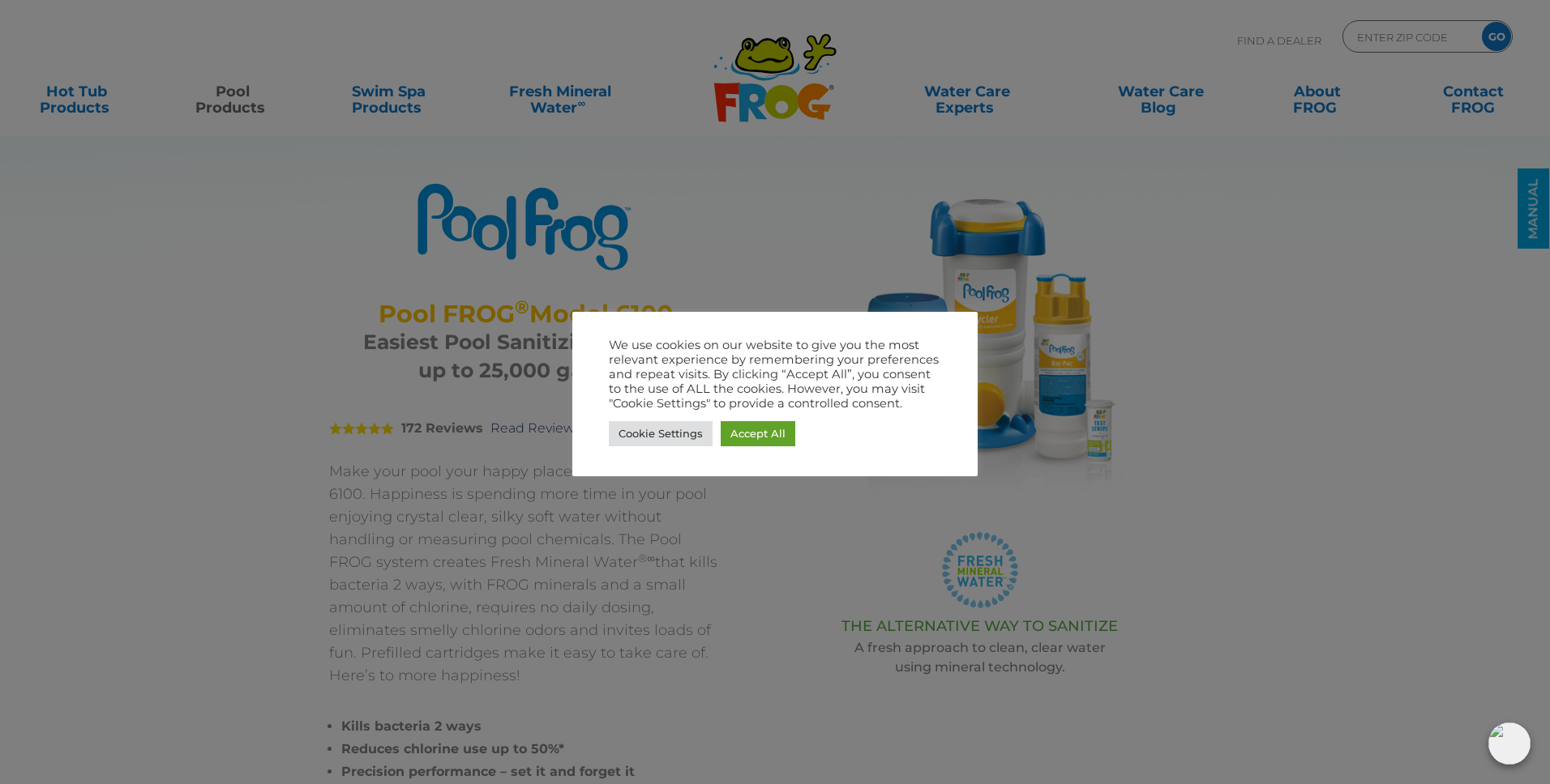
click at [1037, 289] on div at bounding box center [775, 392] width 1550 height 784
drag, startPoint x: 1009, startPoint y: 298, endPoint x: 865, endPoint y: 348, distance: 152.4
click at [948, 322] on body ".st130{clip-path:url(#SVGID_2_);fill-rule:evenodd;clip-rule:evenodd;fill:#C3CC0…" at bounding box center [775, 392] width 1550 height 784
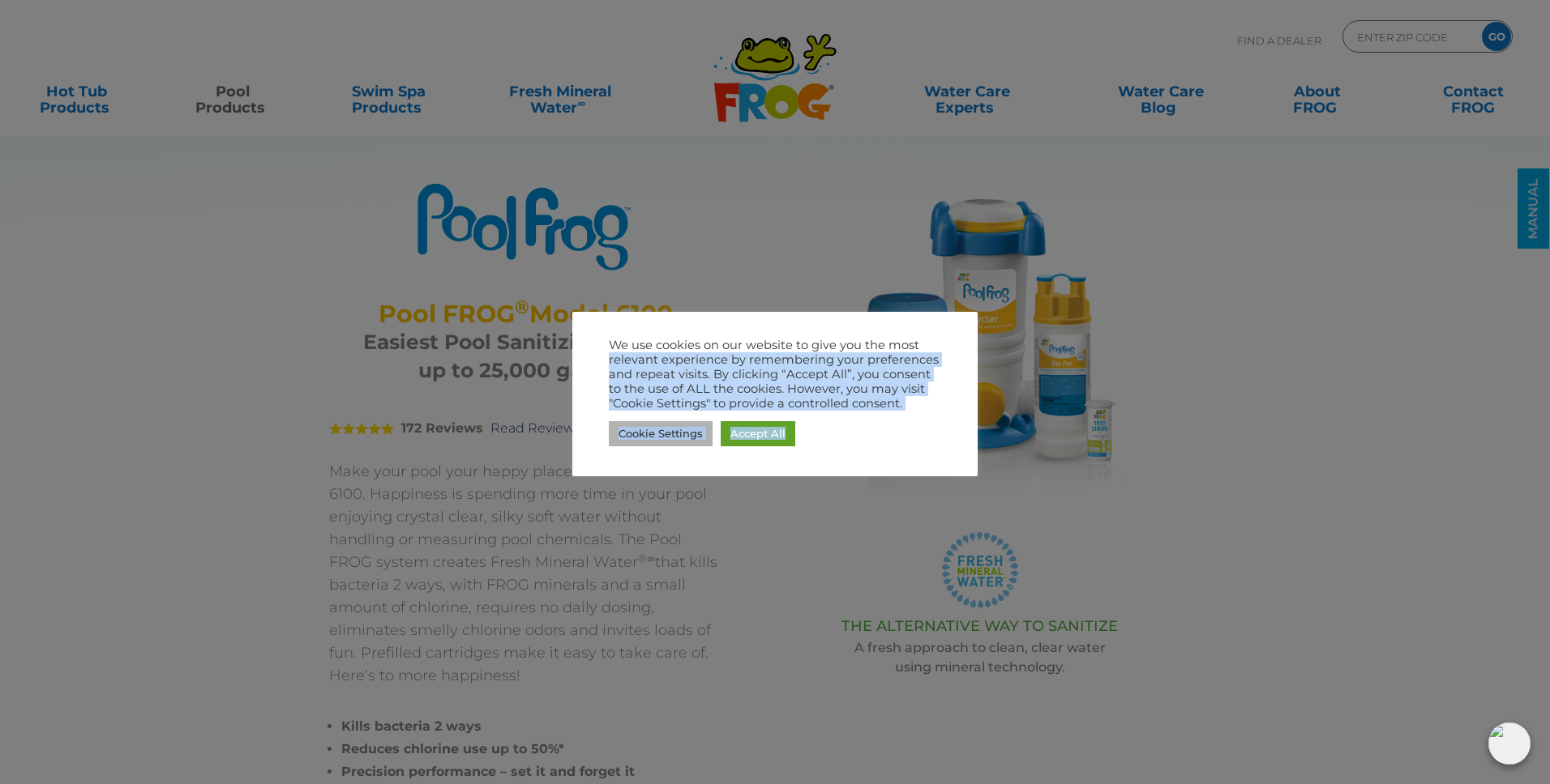
click at [655, 435] on link "Cookie Settings" at bounding box center [660, 434] width 104 height 25
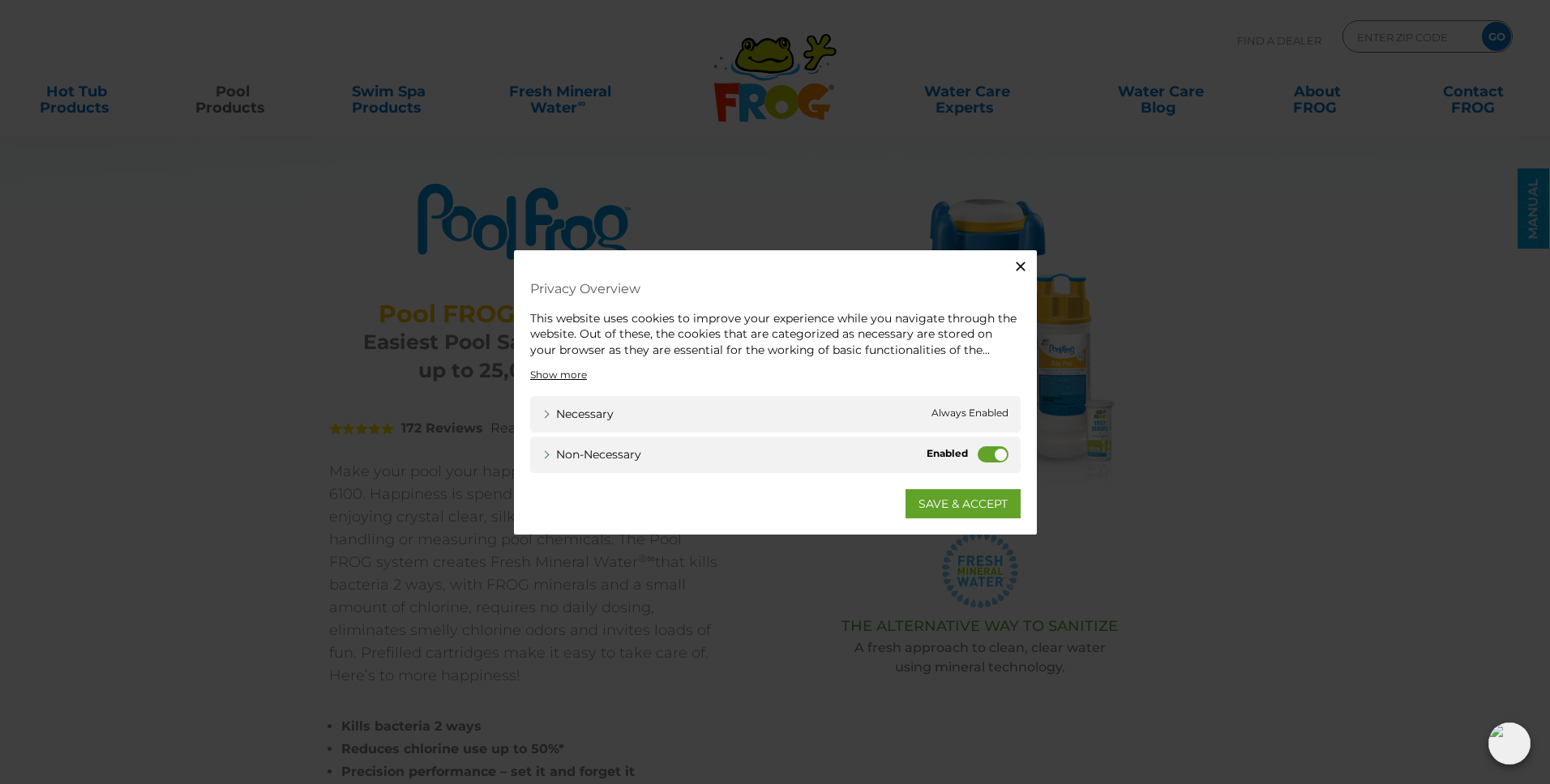
click at [982, 454] on label "Non-necessary" at bounding box center [993, 454] width 30 height 16
click at [0, 0] on input "Non-necessary" at bounding box center [0, 0] width 0 height 0
click at [966, 511] on link "SAVE & ACCEPT" at bounding box center [963, 504] width 115 height 29
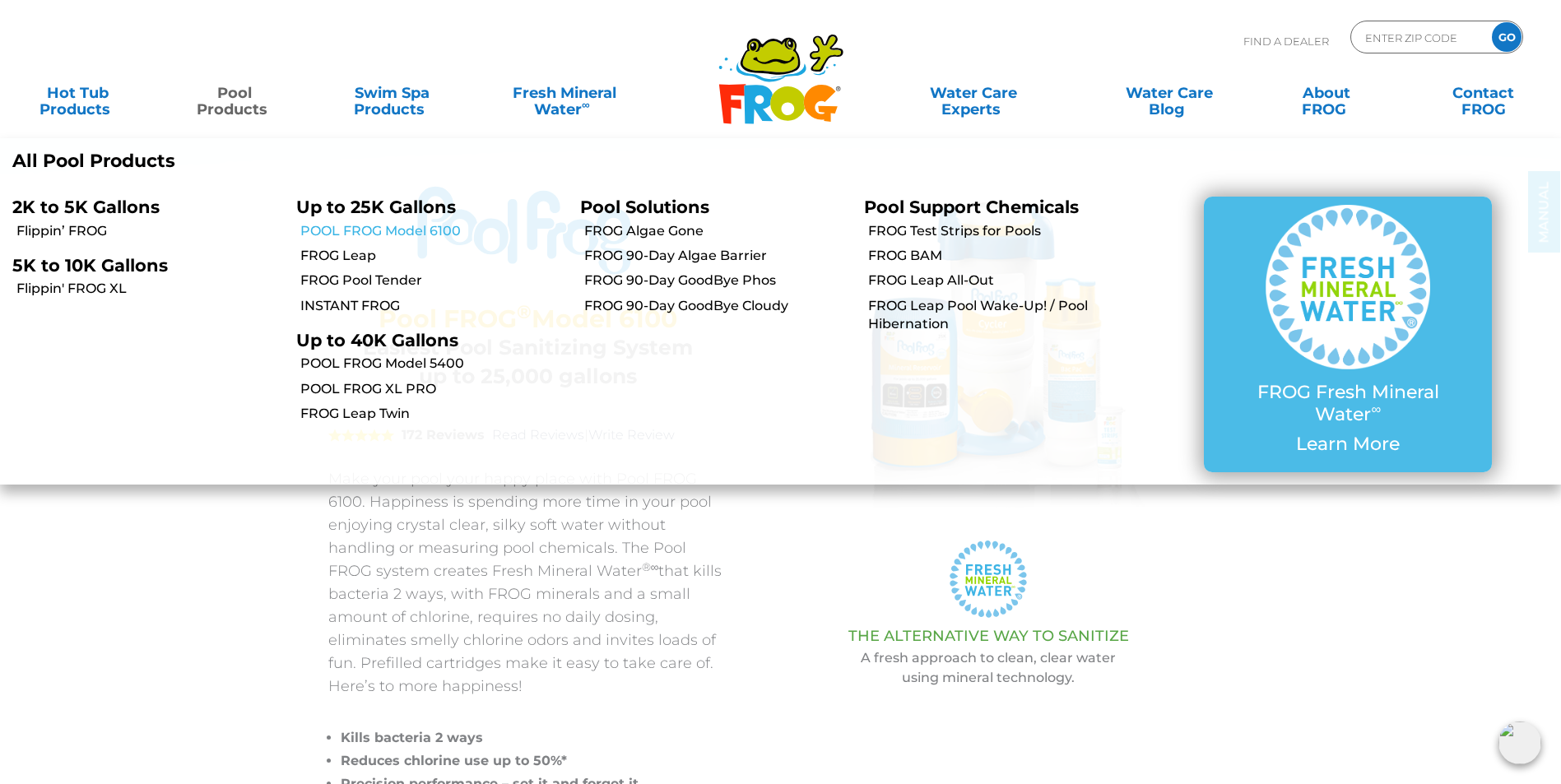
click at [367, 231] on link "POOL FROG Model 6100" at bounding box center [434, 231] width 267 height 18
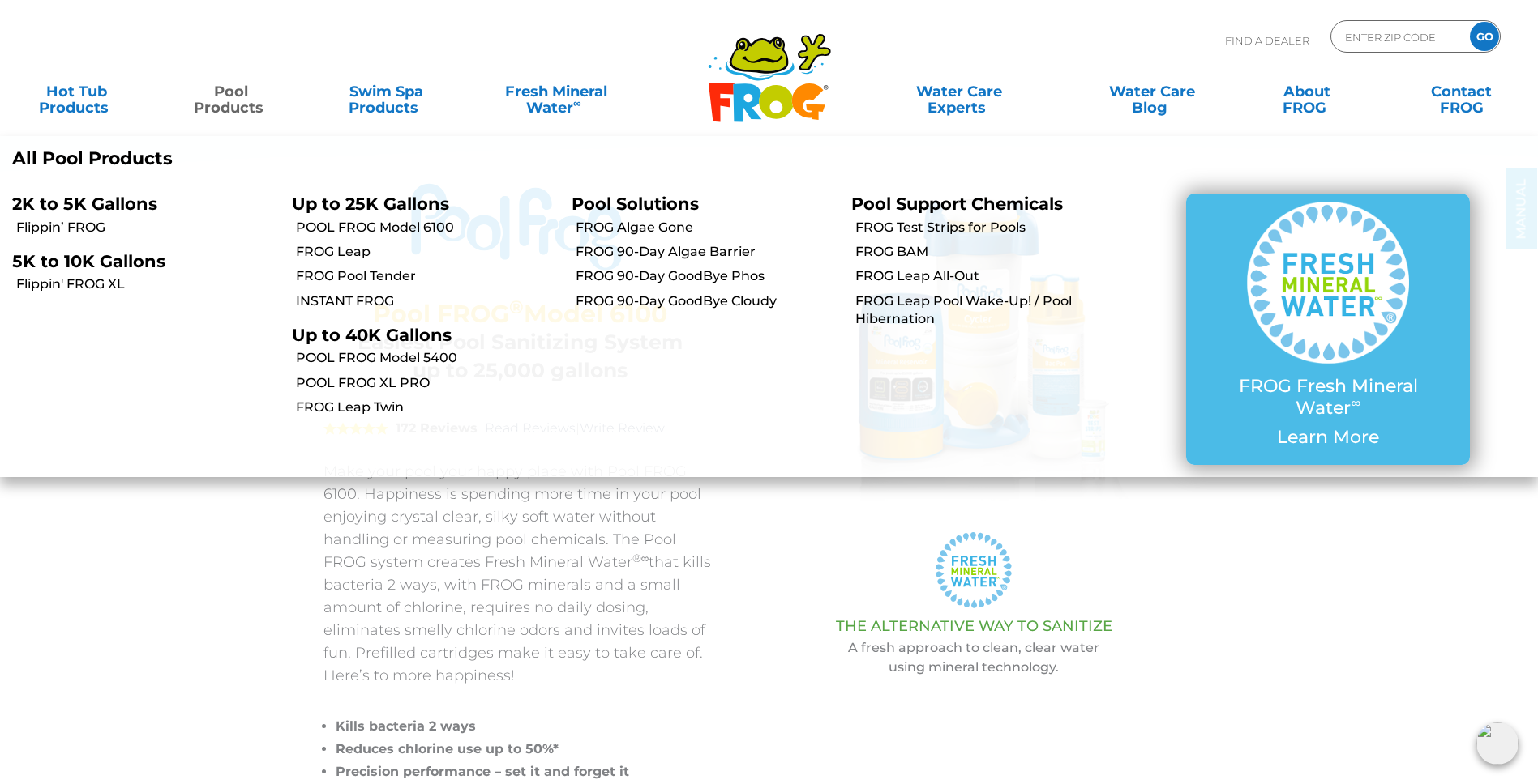
click at [235, 97] on link "Pool Products" at bounding box center [231, 91] width 121 height 32
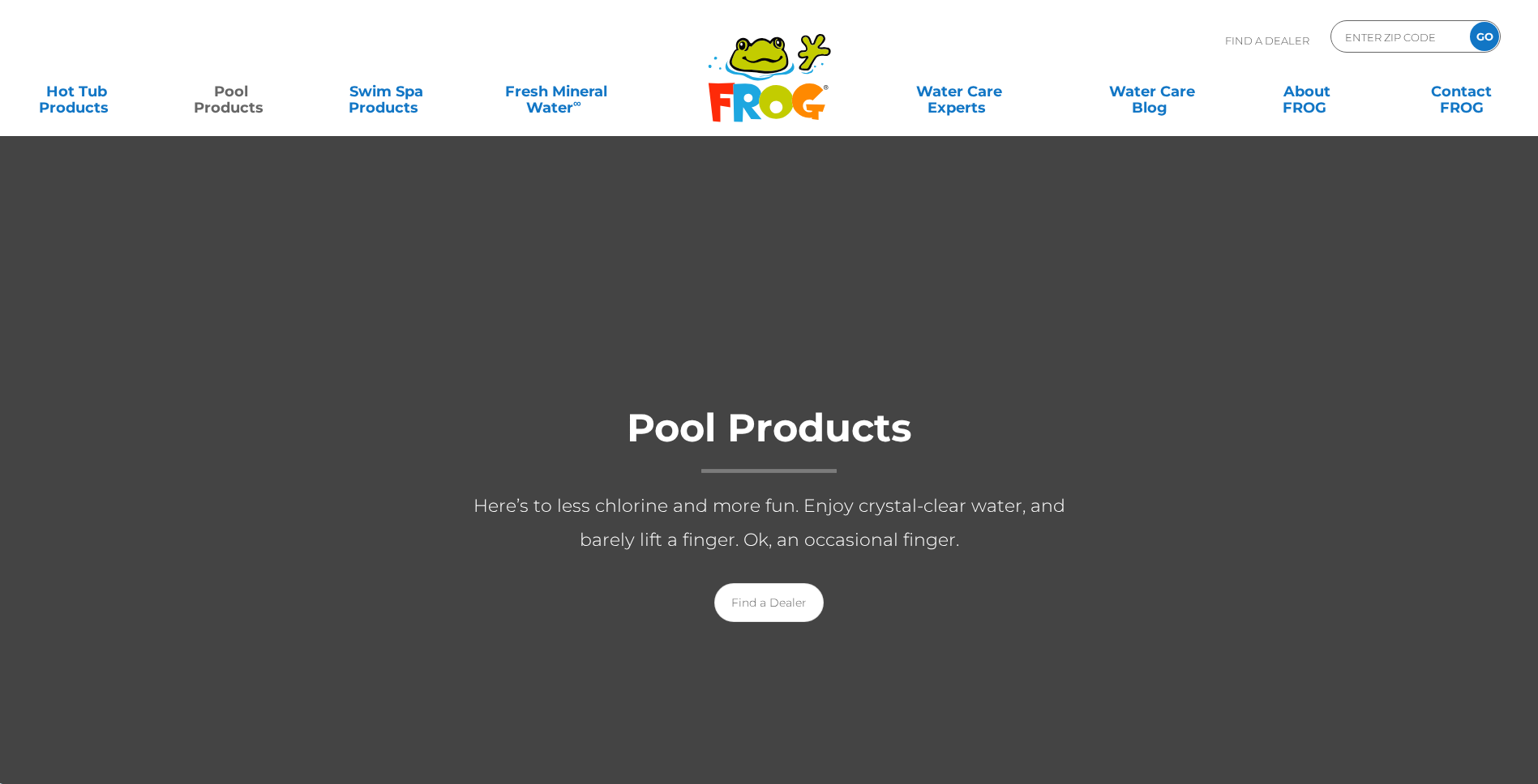
click at [235, 95] on link "Pool Products" at bounding box center [231, 91] width 121 height 32
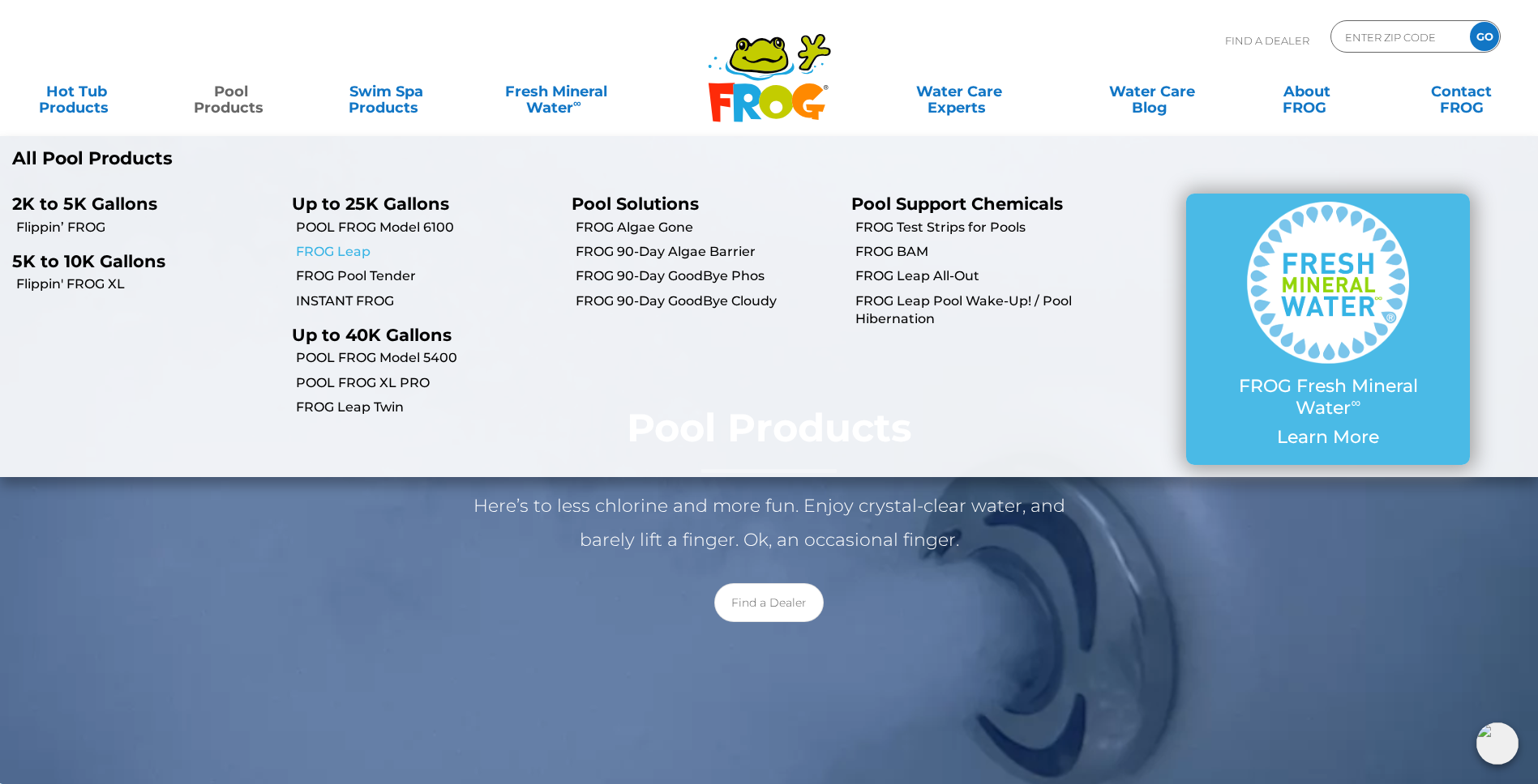
click at [336, 247] on link "FROG Leap" at bounding box center [427, 252] width 263 height 18
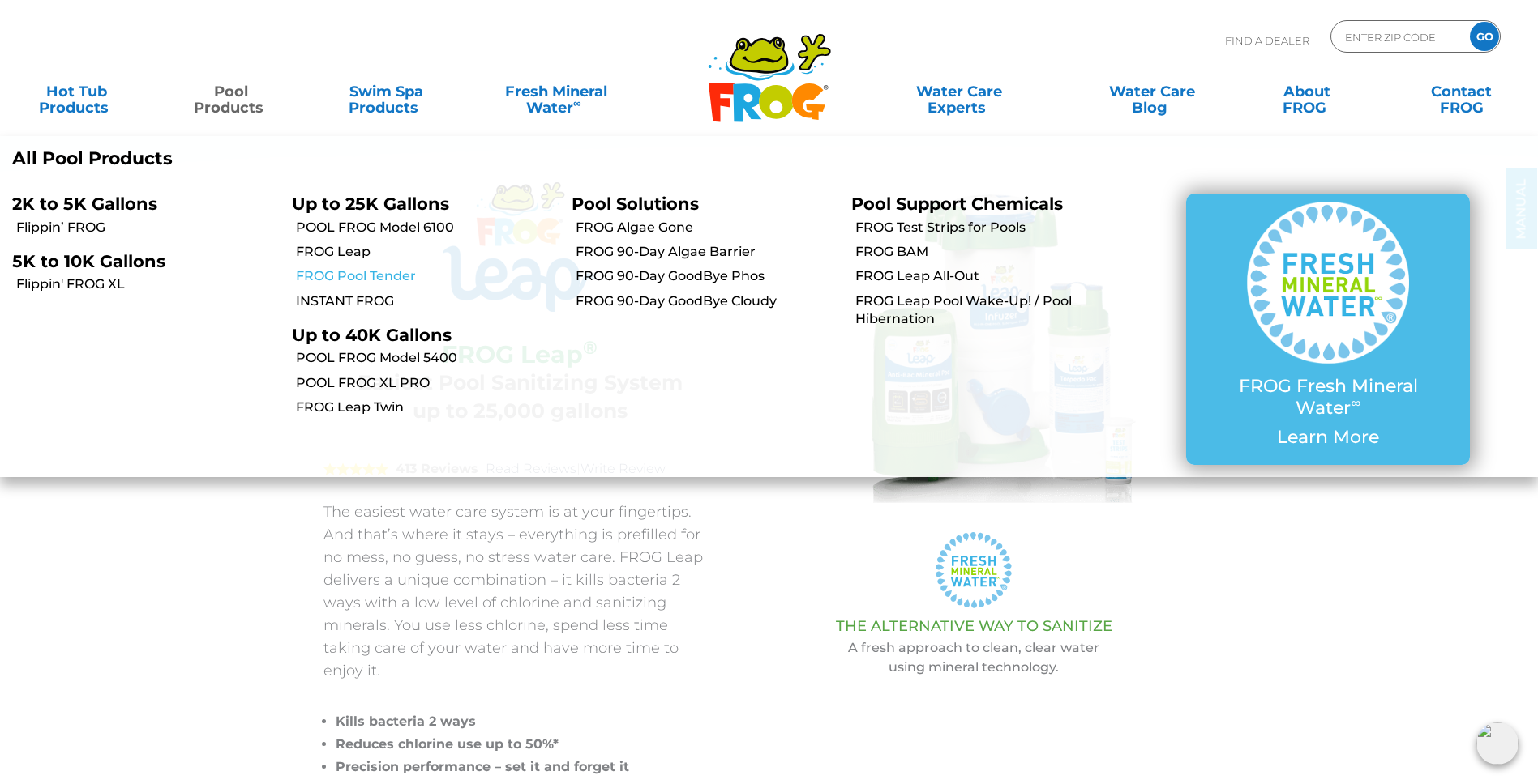
click at [329, 278] on link "FROG Pool Tender" at bounding box center [427, 276] width 263 height 18
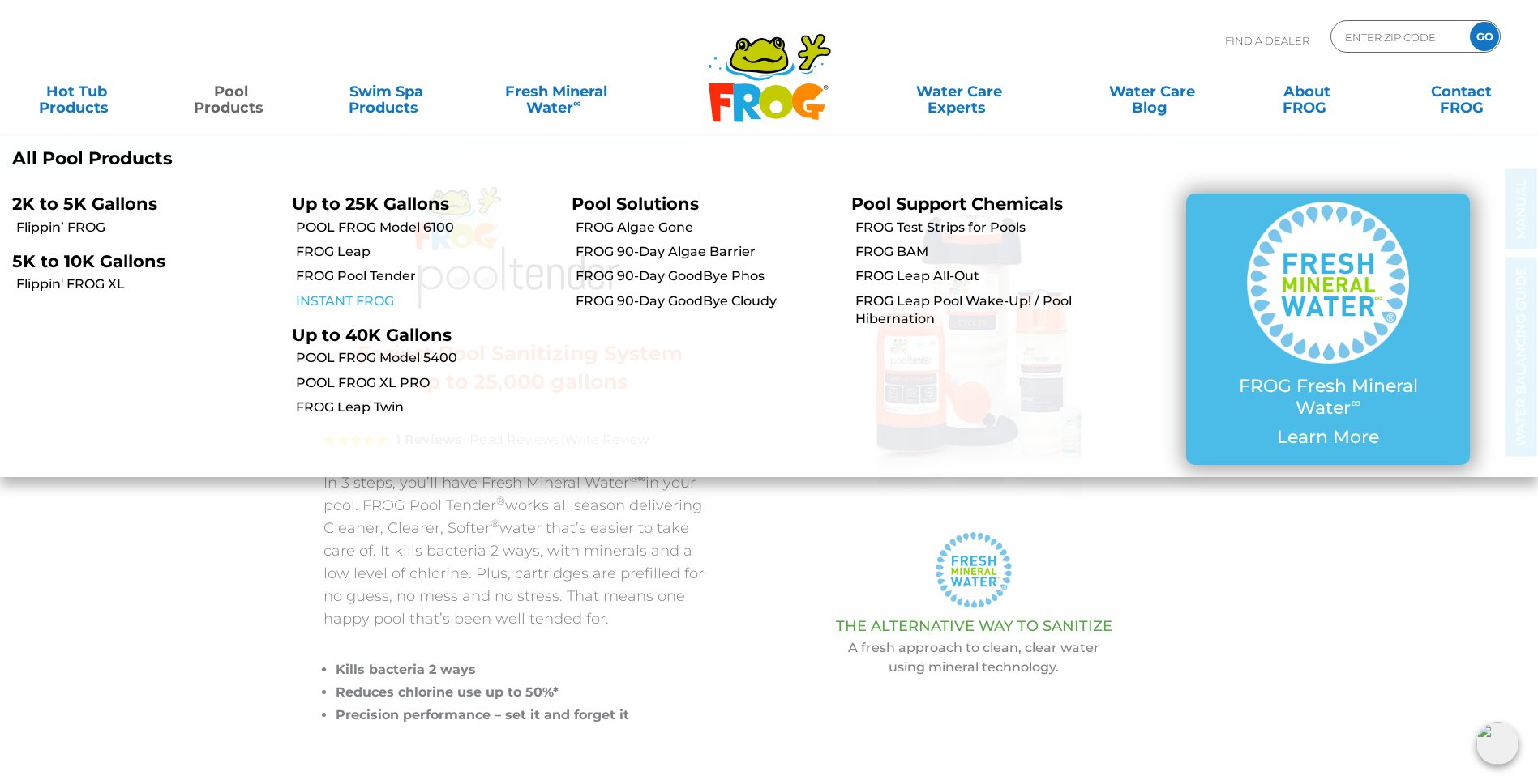
click at [333, 300] on link "INSTANT FROG" at bounding box center [427, 301] width 263 height 18
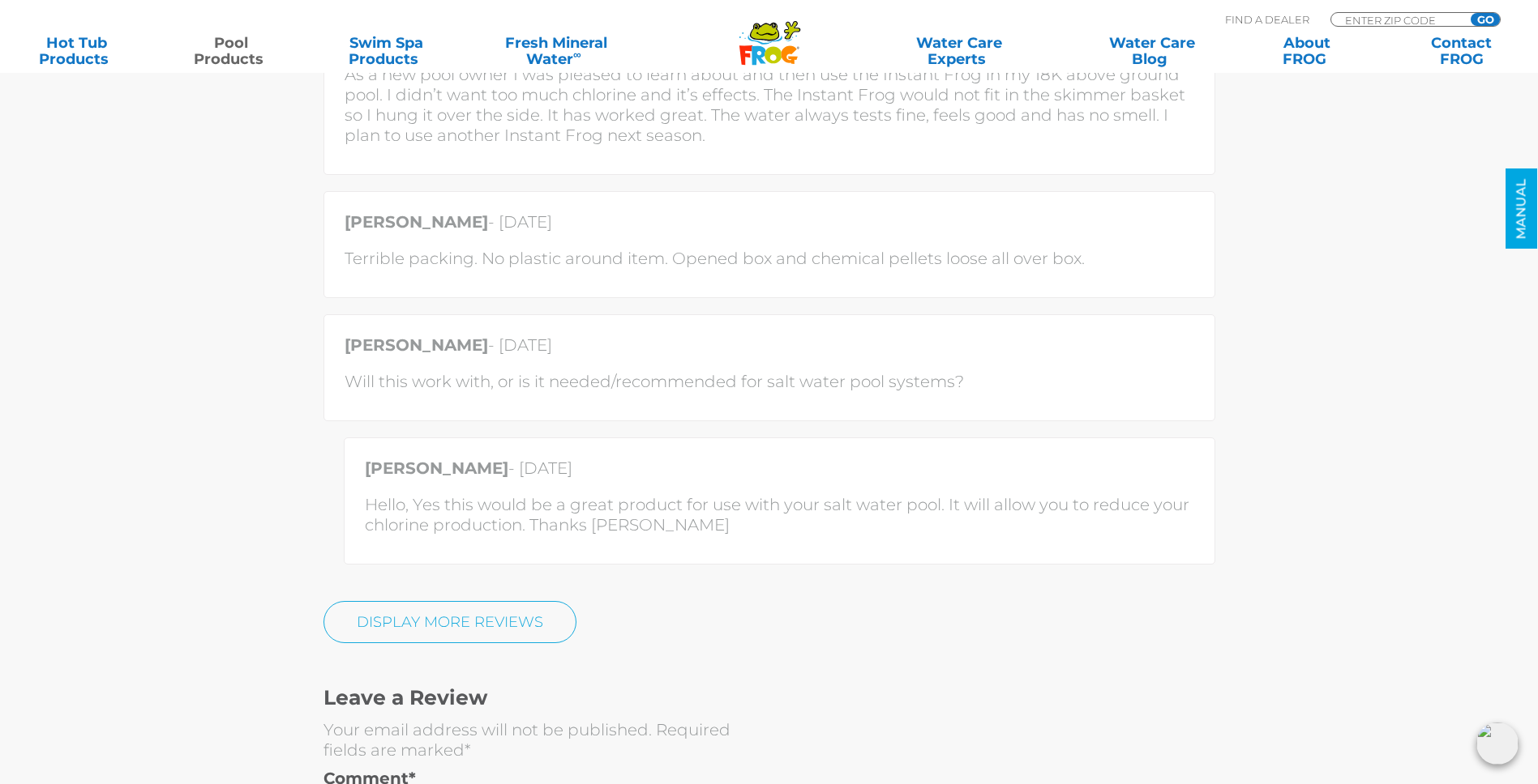
scroll to position [3890, 0]
